Goal: Check status: Check status

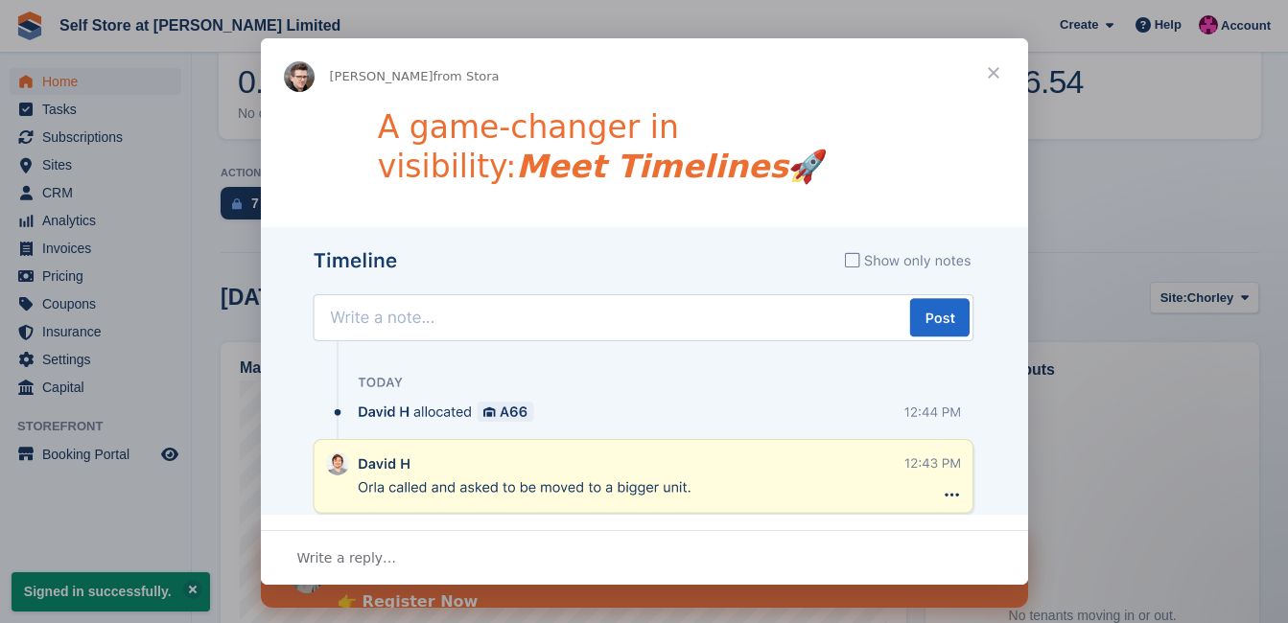
click at [995, 72] on span "Close" at bounding box center [993, 72] width 69 height 69
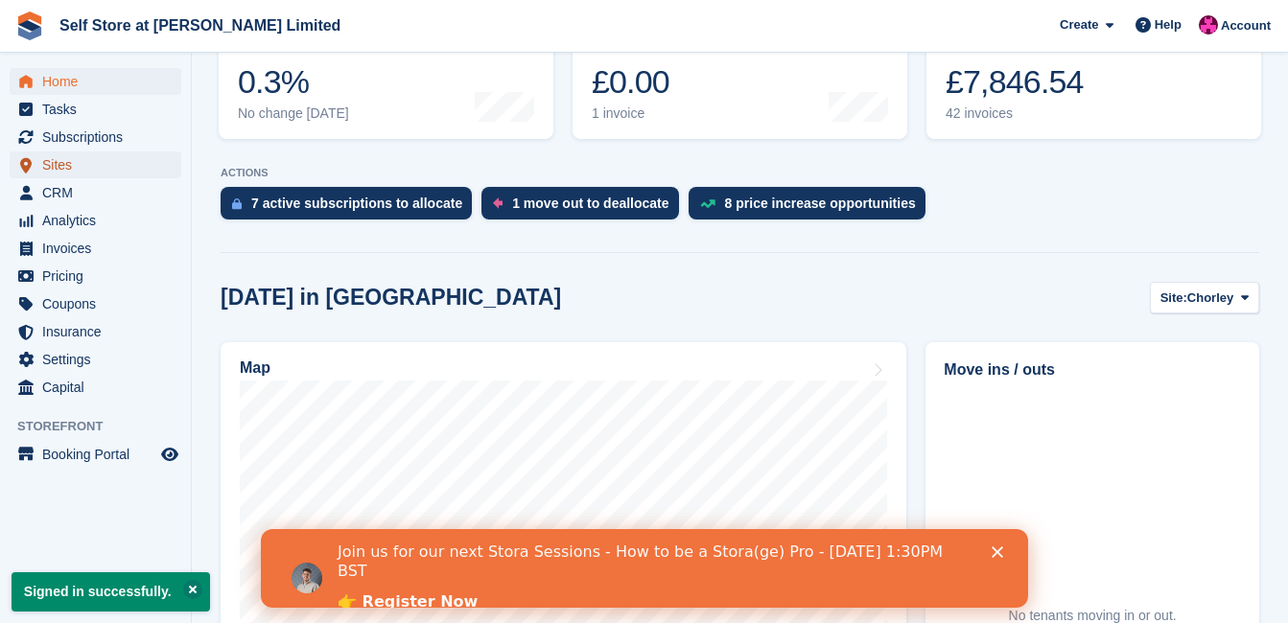
click at [64, 167] on span "Sites" at bounding box center [99, 164] width 115 height 27
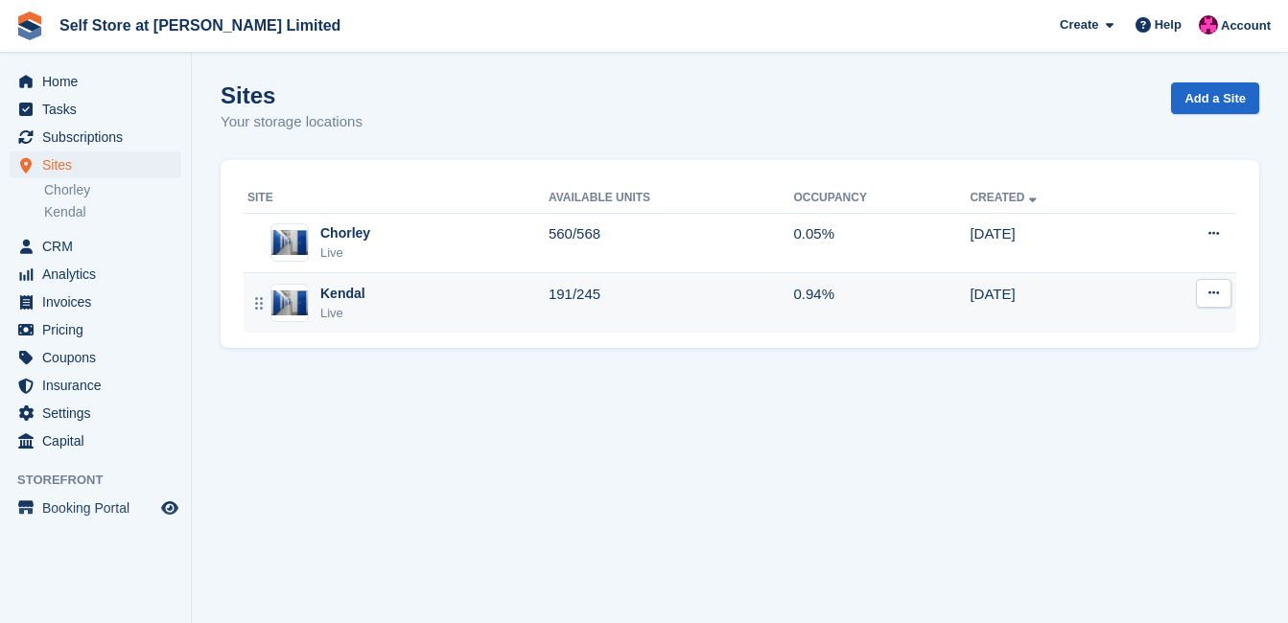
click at [405, 299] on div "Kendal Live" at bounding box center [397, 303] width 301 height 39
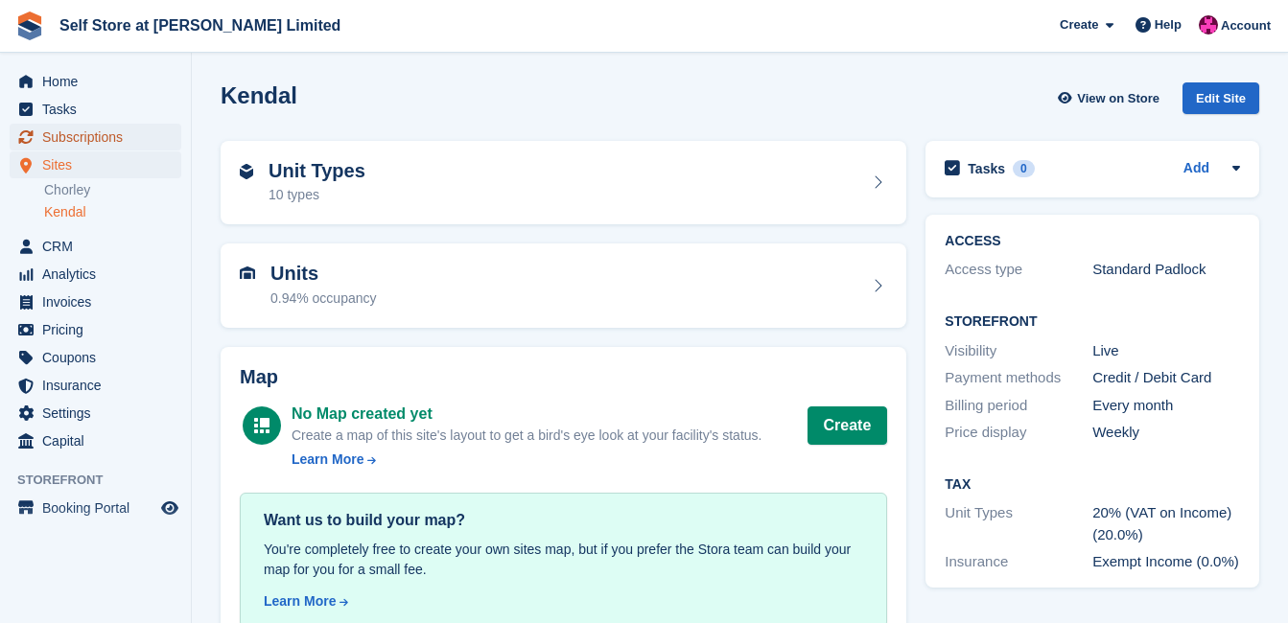
click at [67, 140] on span "Subscriptions" at bounding box center [99, 137] width 115 height 27
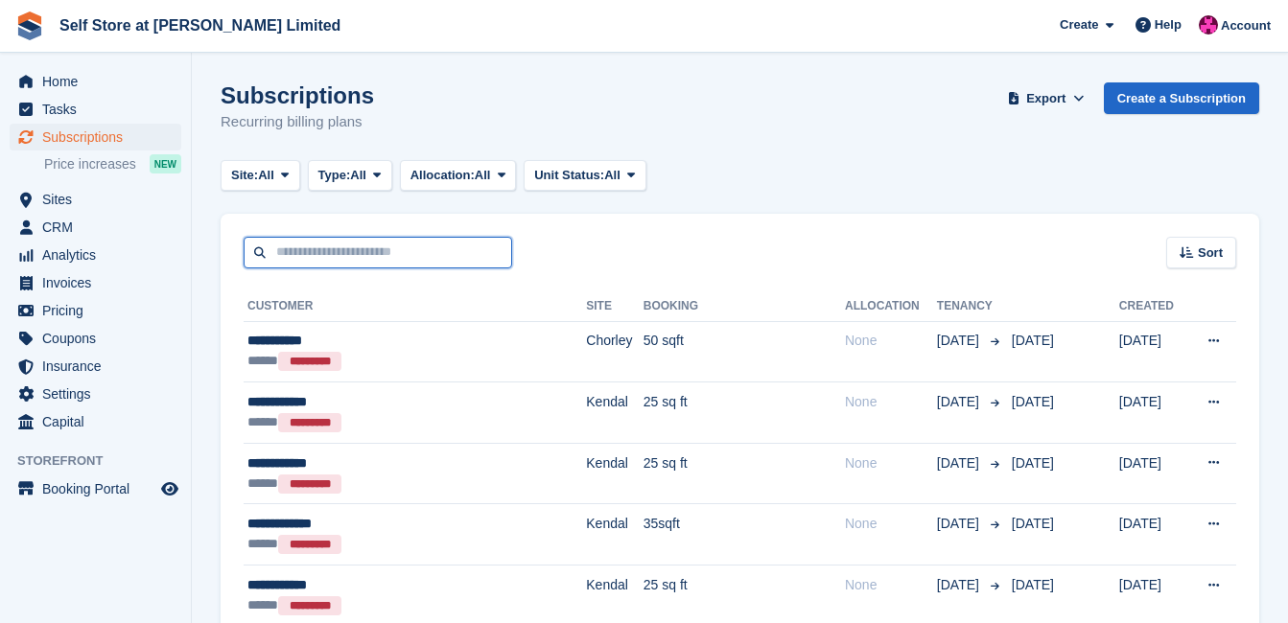
click at [300, 249] on input "text" at bounding box center [378, 253] width 268 height 32
type input "**********"
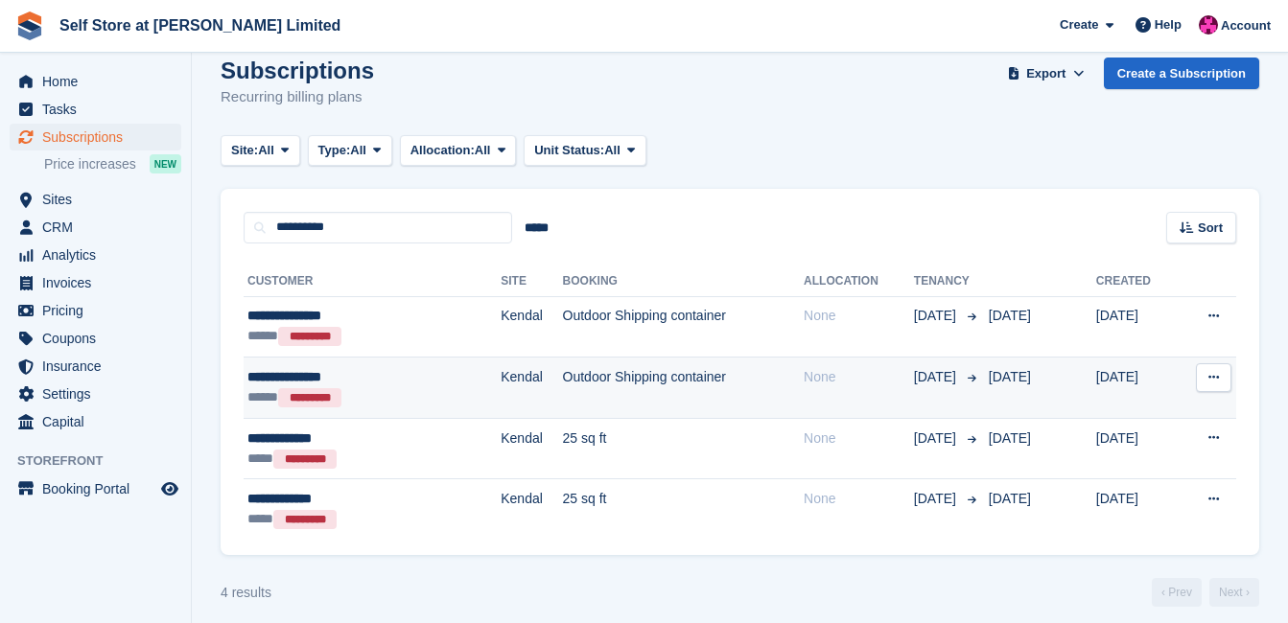
scroll to position [37, 0]
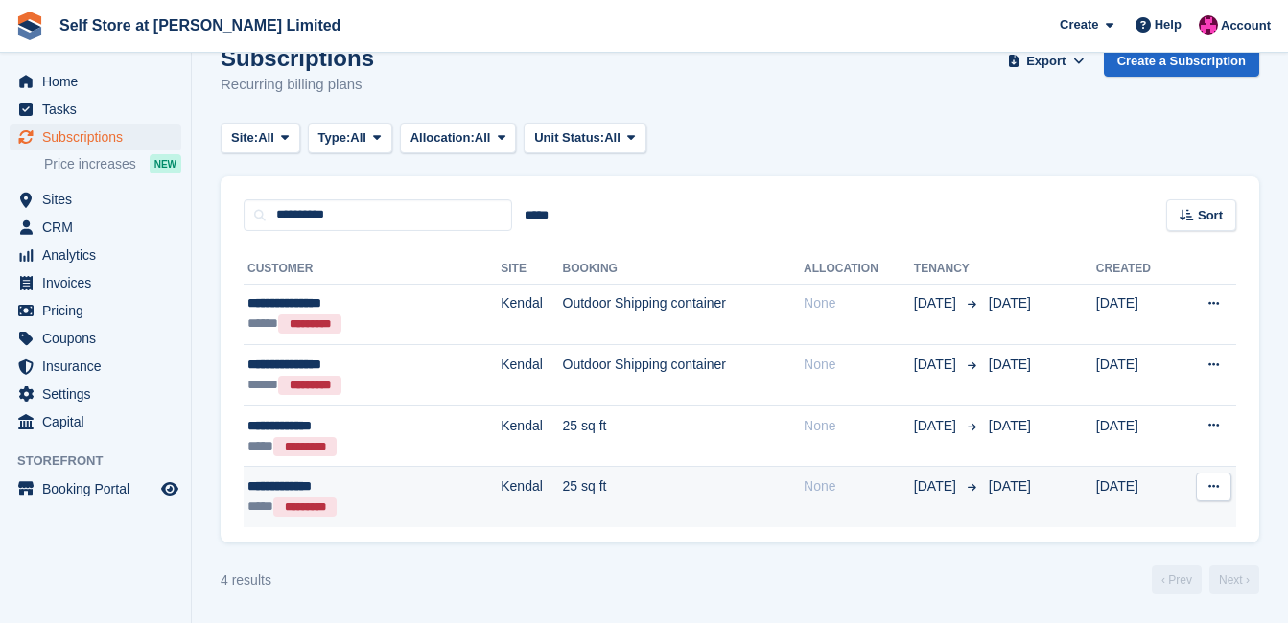
click at [628, 483] on td "25 sq ft" at bounding box center [684, 497] width 242 height 60
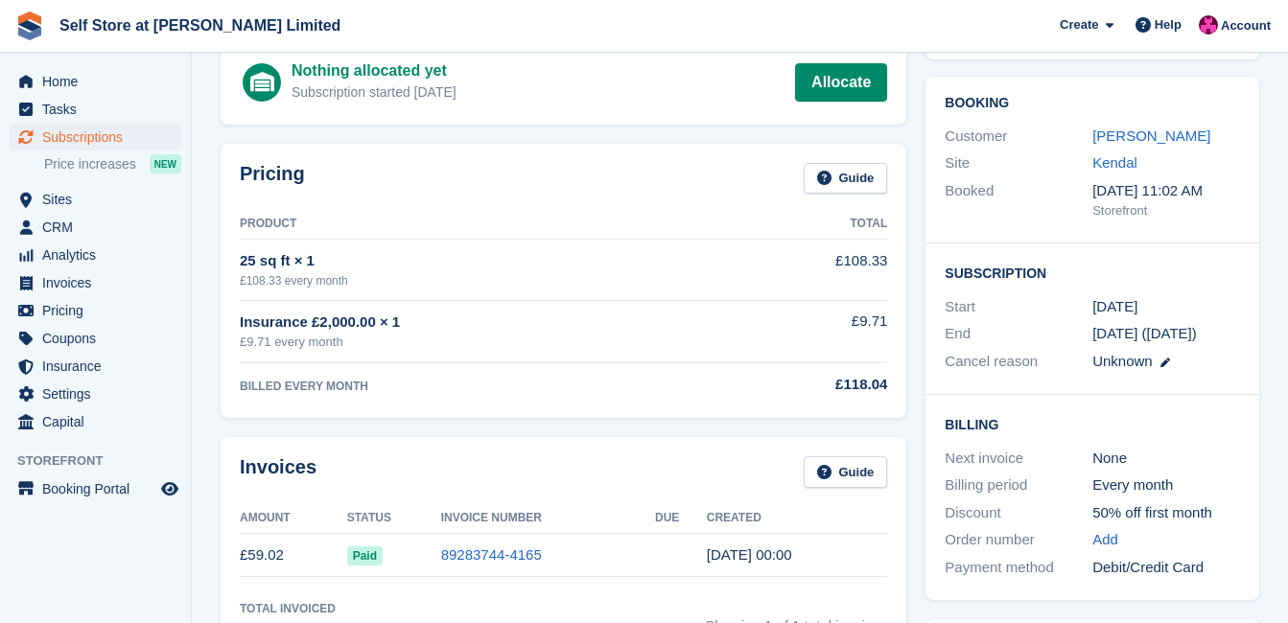
scroll to position [96, 0]
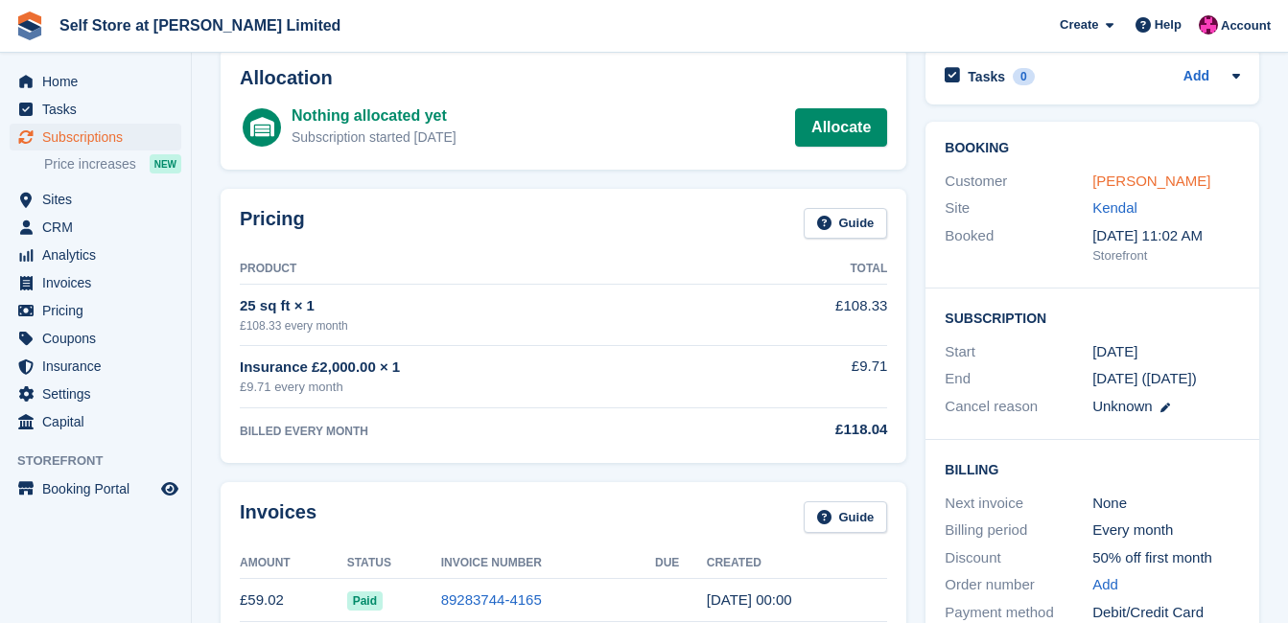
click at [1107, 178] on link "Nick Greenall" at bounding box center [1151, 181] width 118 height 16
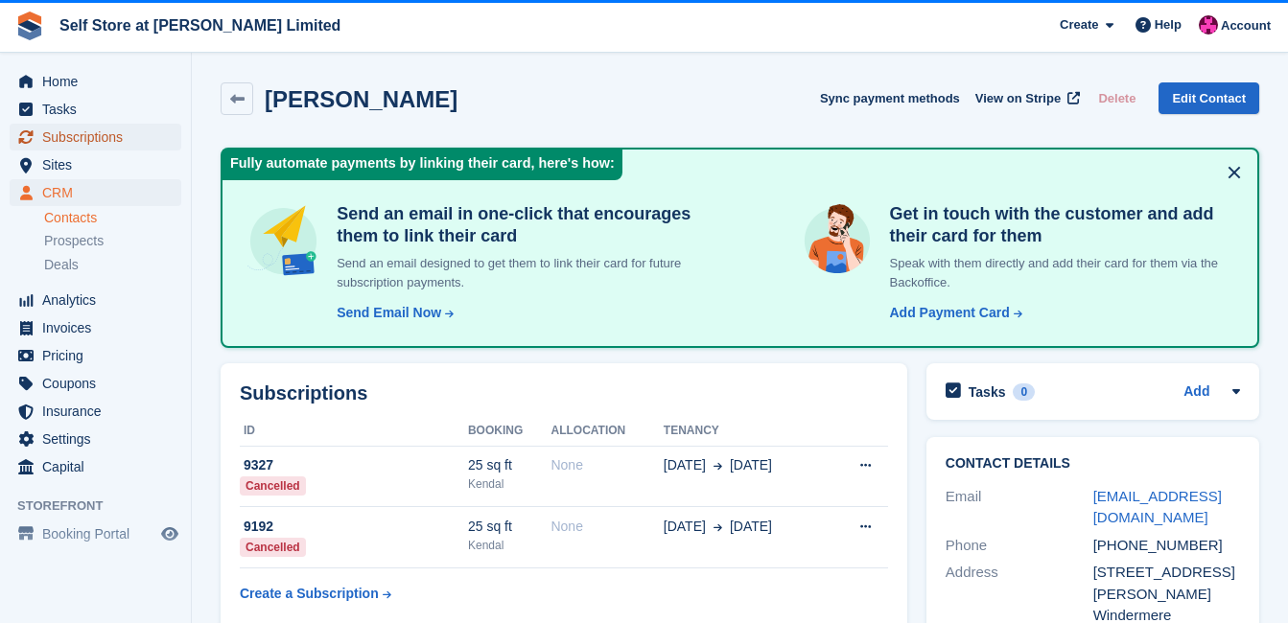
click at [59, 135] on span "Subscriptions" at bounding box center [99, 137] width 115 height 27
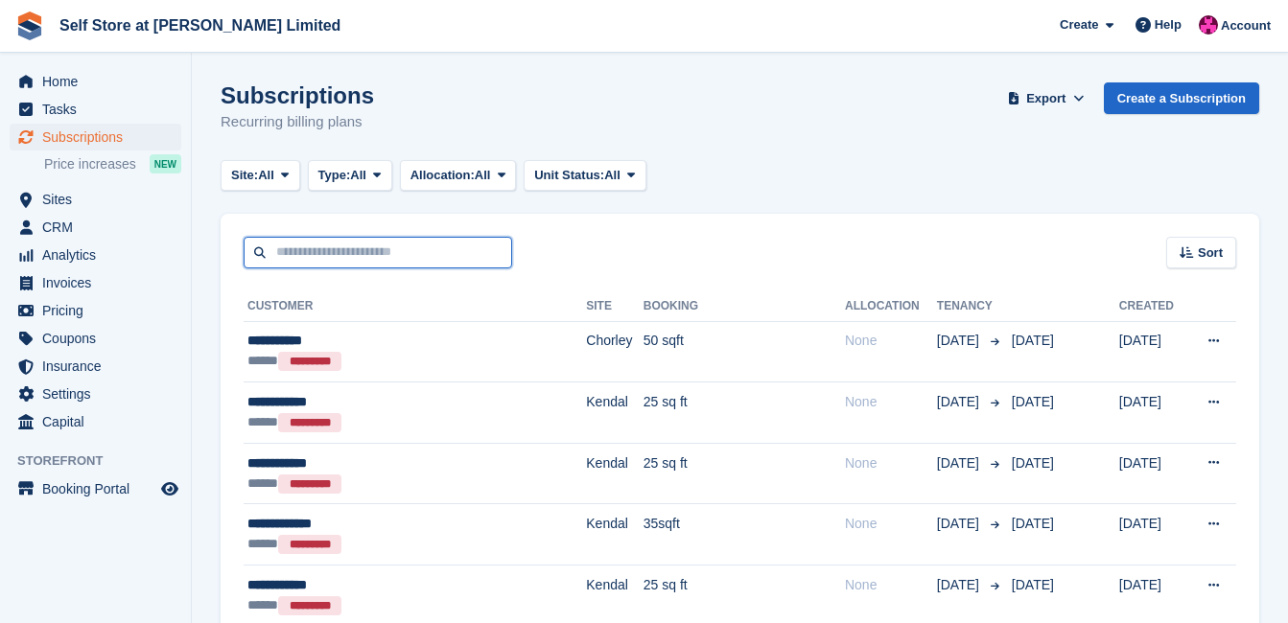
click at [314, 252] on input "text" at bounding box center [378, 253] width 268 height 32
type input "*****"
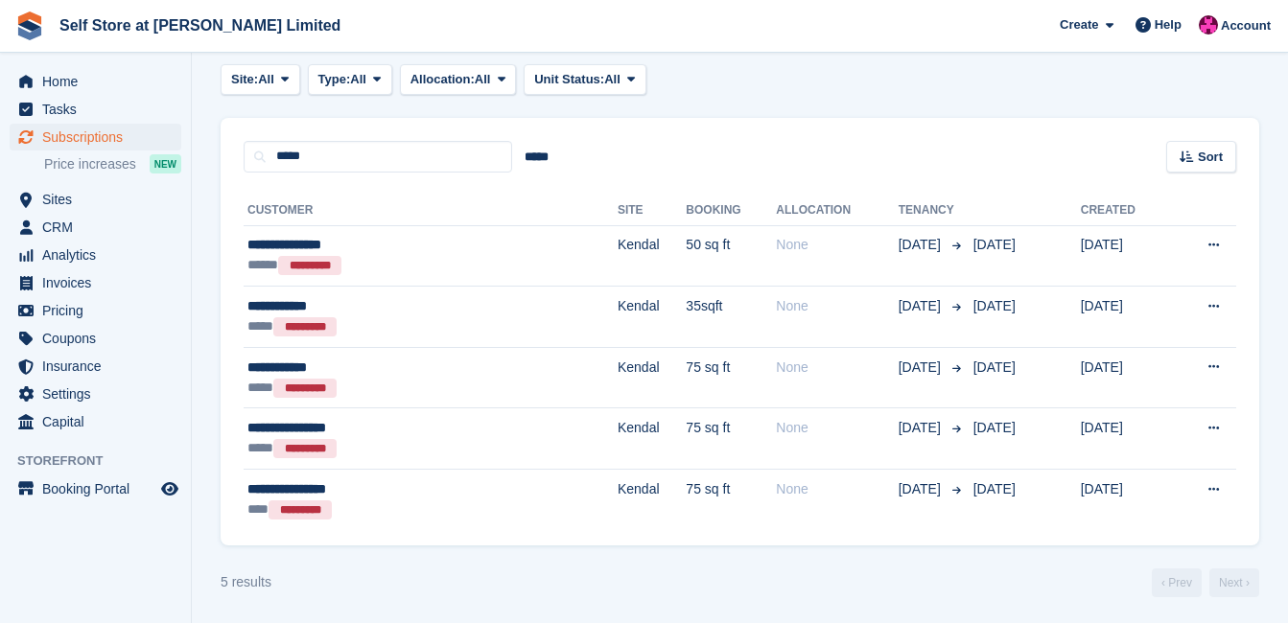
scroll to position [99, 0]
